Goal: Find contact information: Find contact information

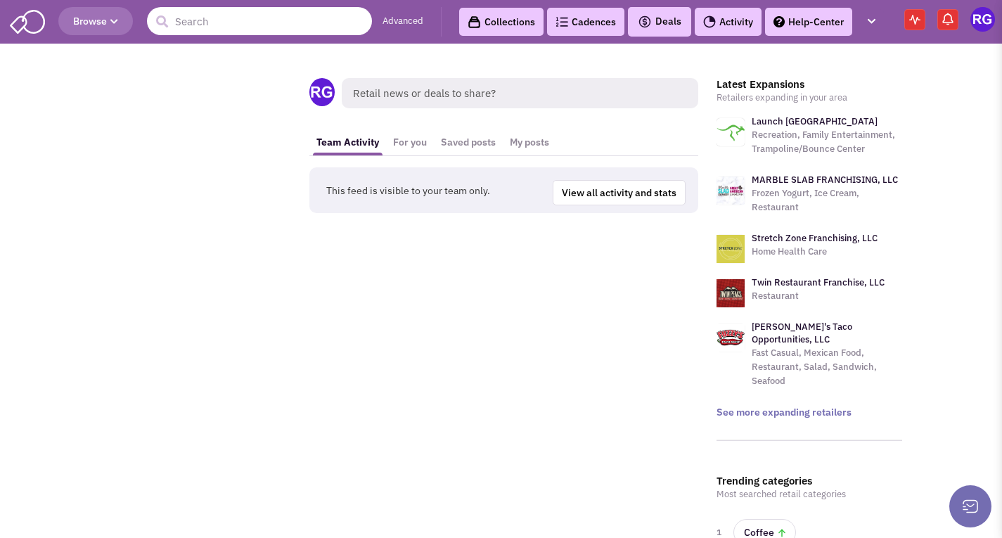
click at [224, 34] on input "text" at bounding box center [259, 21] width 225 height 28
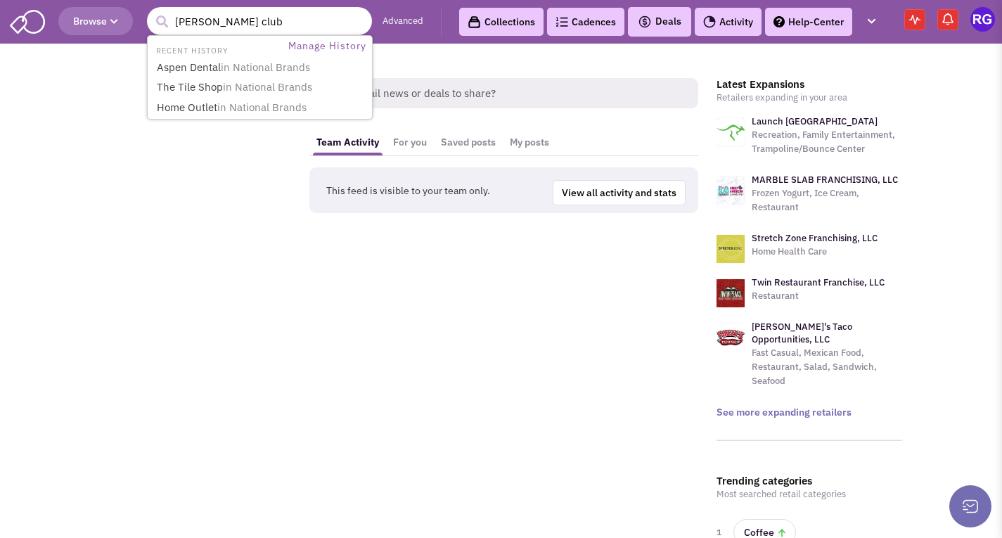
type input "[PERSON_NAME] club"
click at [151, 11] on button "submit" at bounding box center [161, 21] width 21 height 21
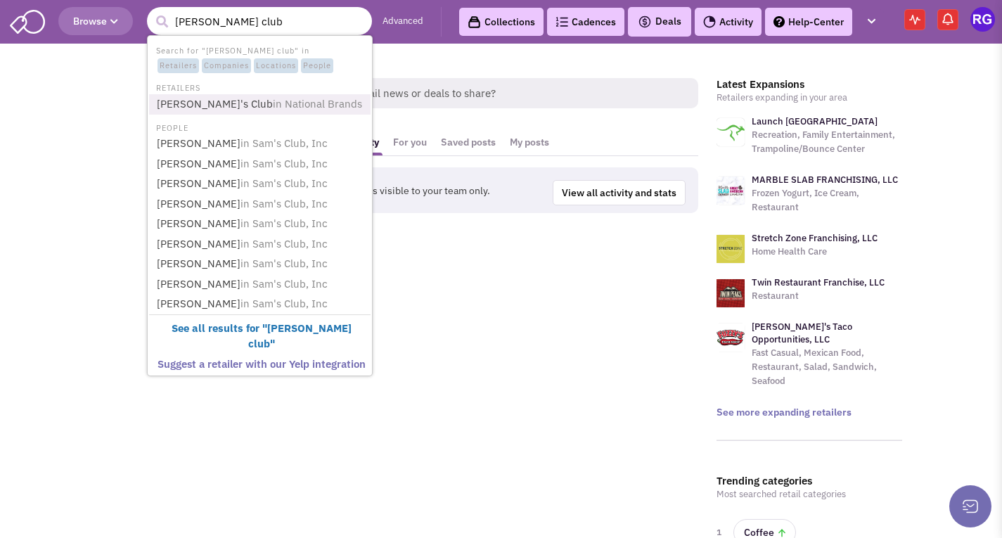
click at [208, 106] on link "[PERSON_NAME]'s Club in National Brands" at bounding box center [261, 104] width 217 height 19
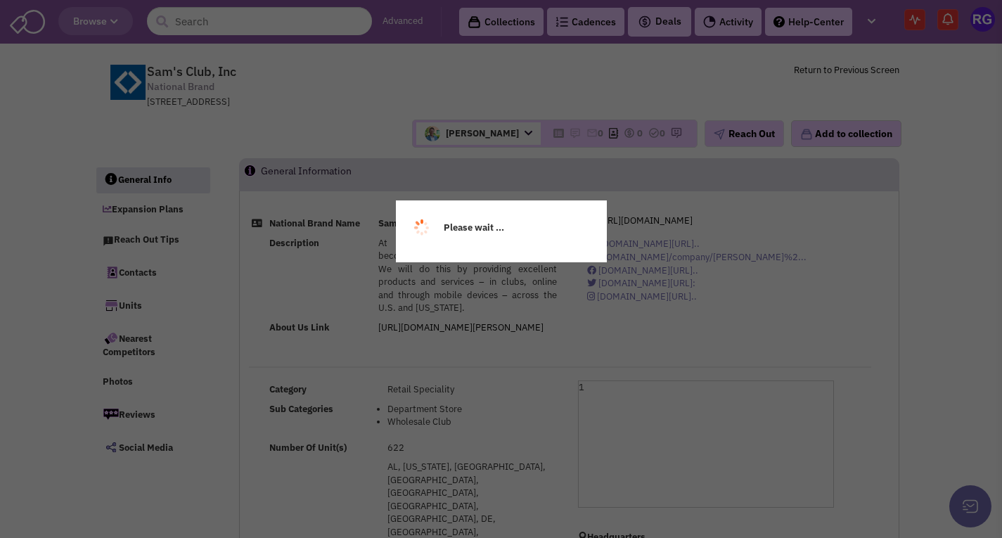
select select
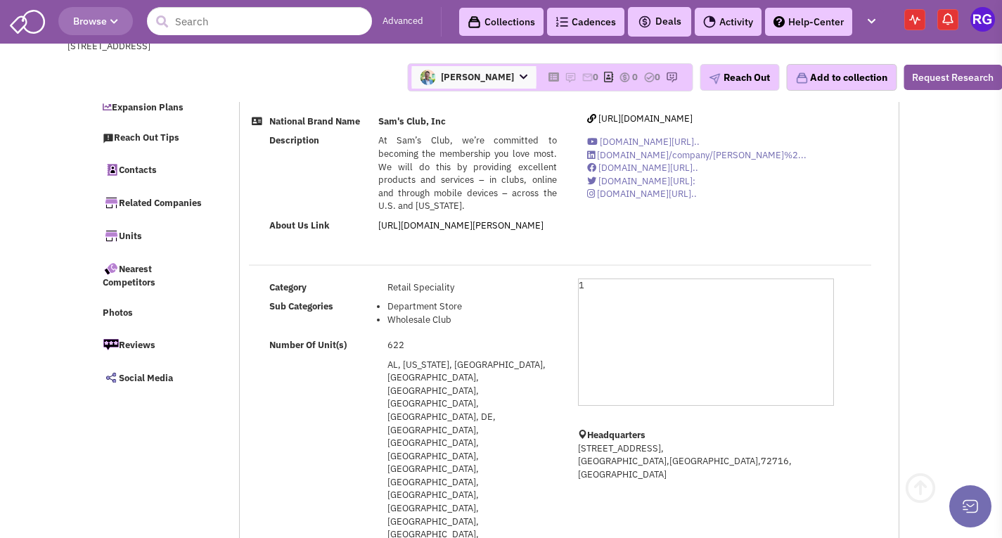
scroll to position [211, 0]
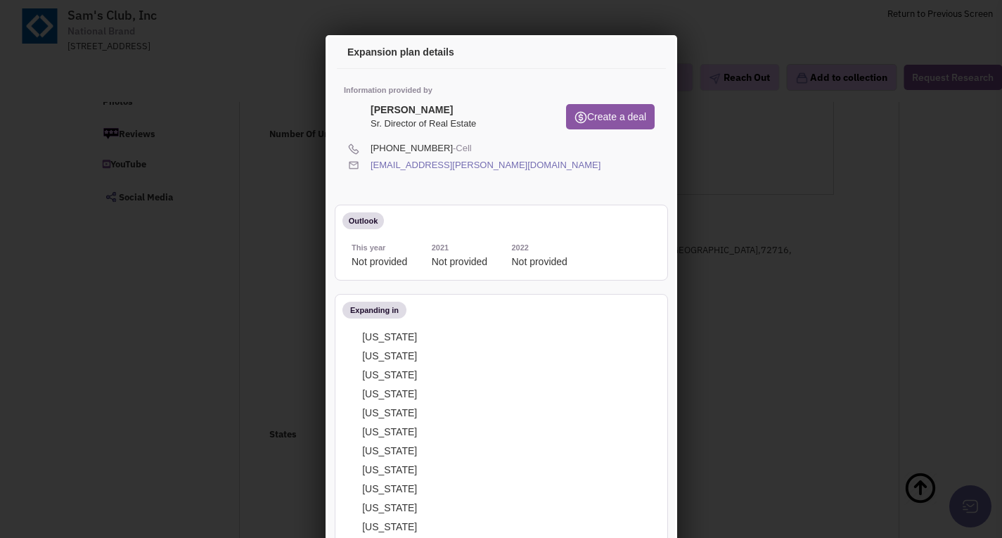
scroll to position [0, 0]
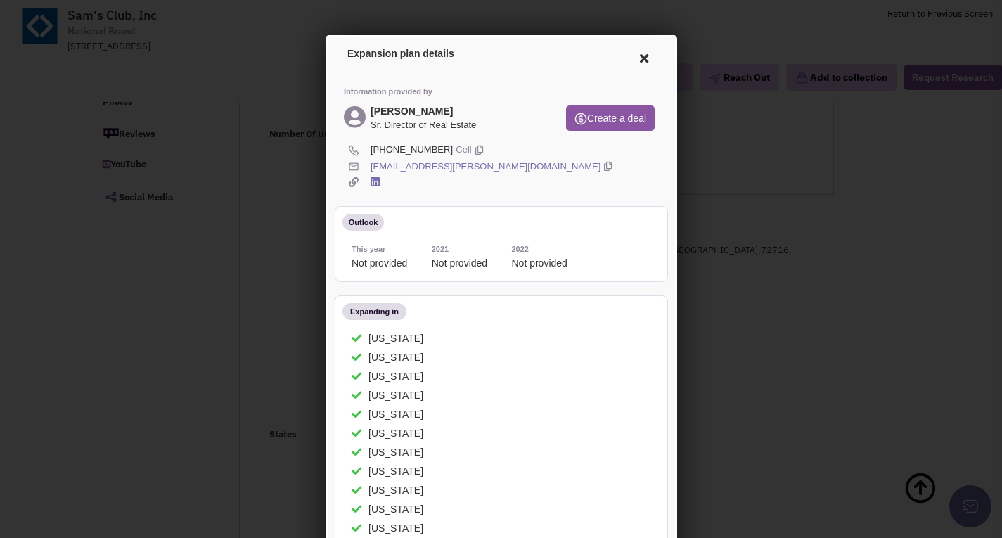
click at [181, 412] on div at bounding box center [501, 269] width 1002 height 538
click at [632, 64] on icon at bounding box center [642, 56] width 30 height 34
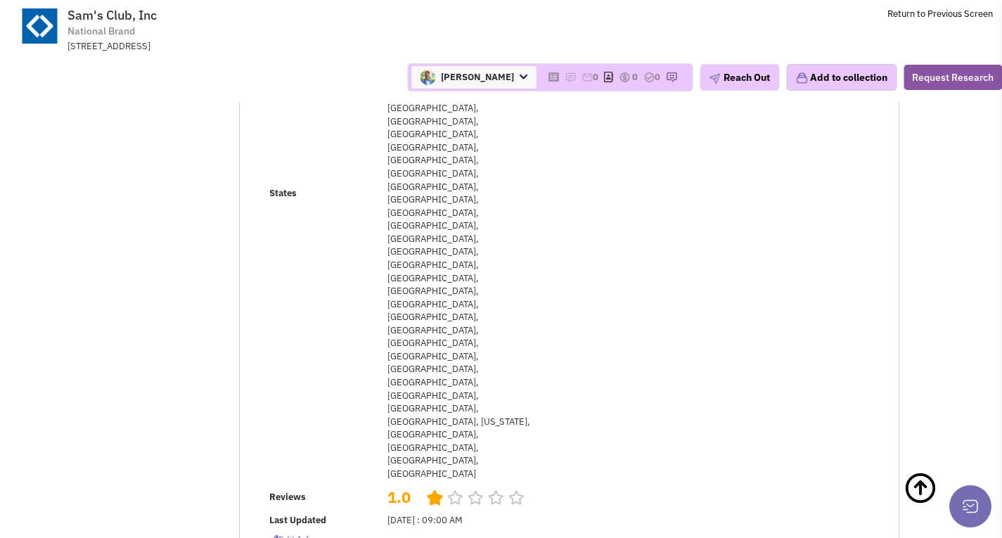
scroll to position [281, 0]
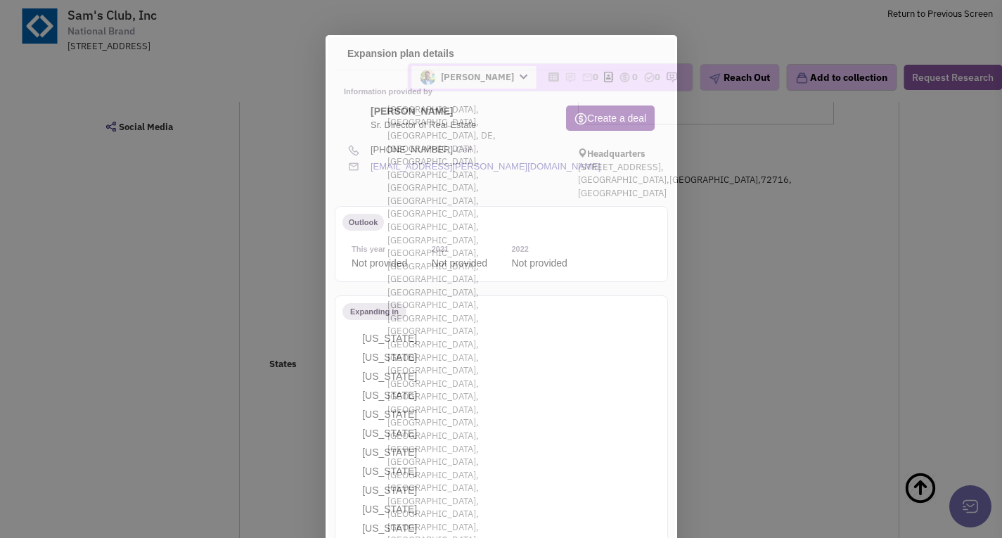
scroll to position [0, 0]
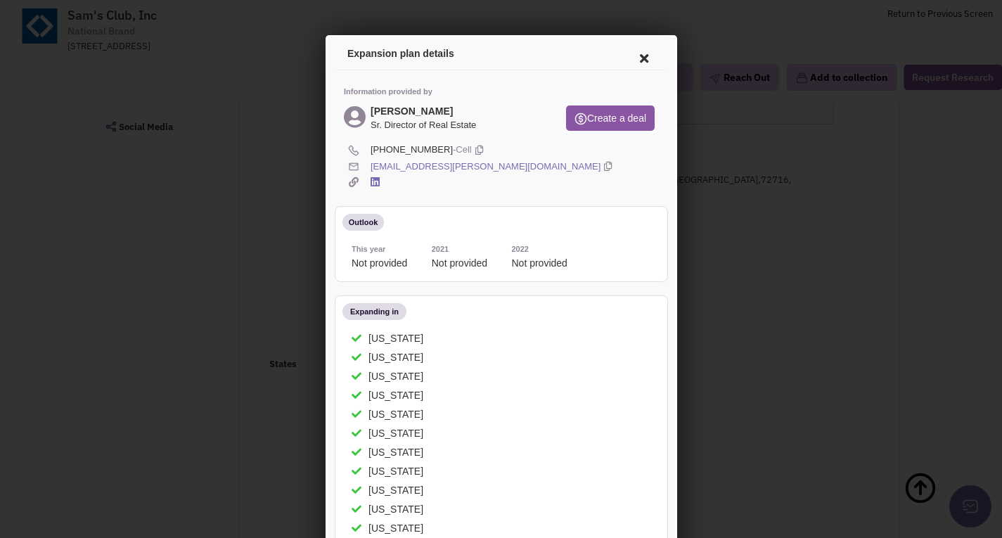
click at [143, 281] on div at bounding box center [501, 269] width 1002 height 538
click at [633, 56] on icon at bounding box center [642, 56] width 30 height 34
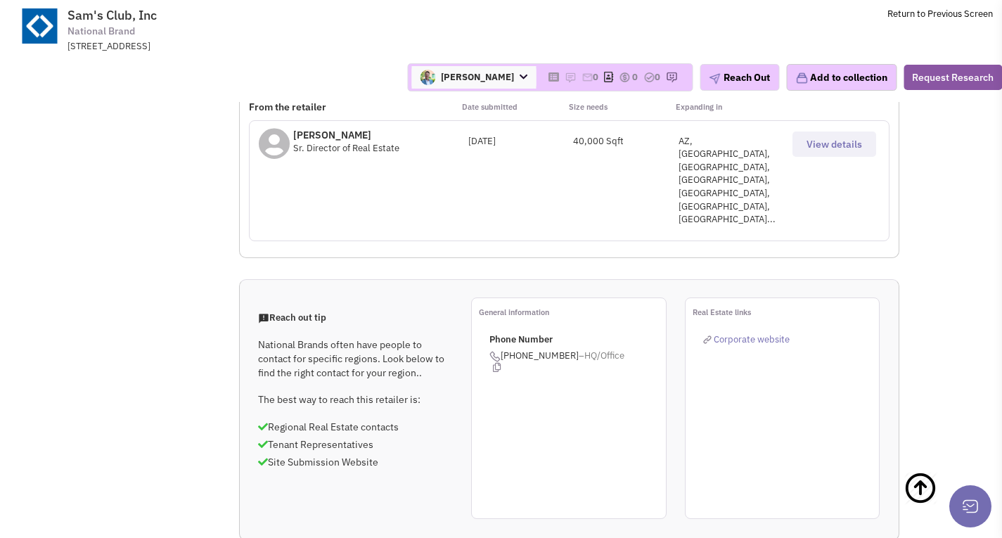
scroll to position [914, 0]
